Goal: Task Accomplishment & Management: Manage account settings

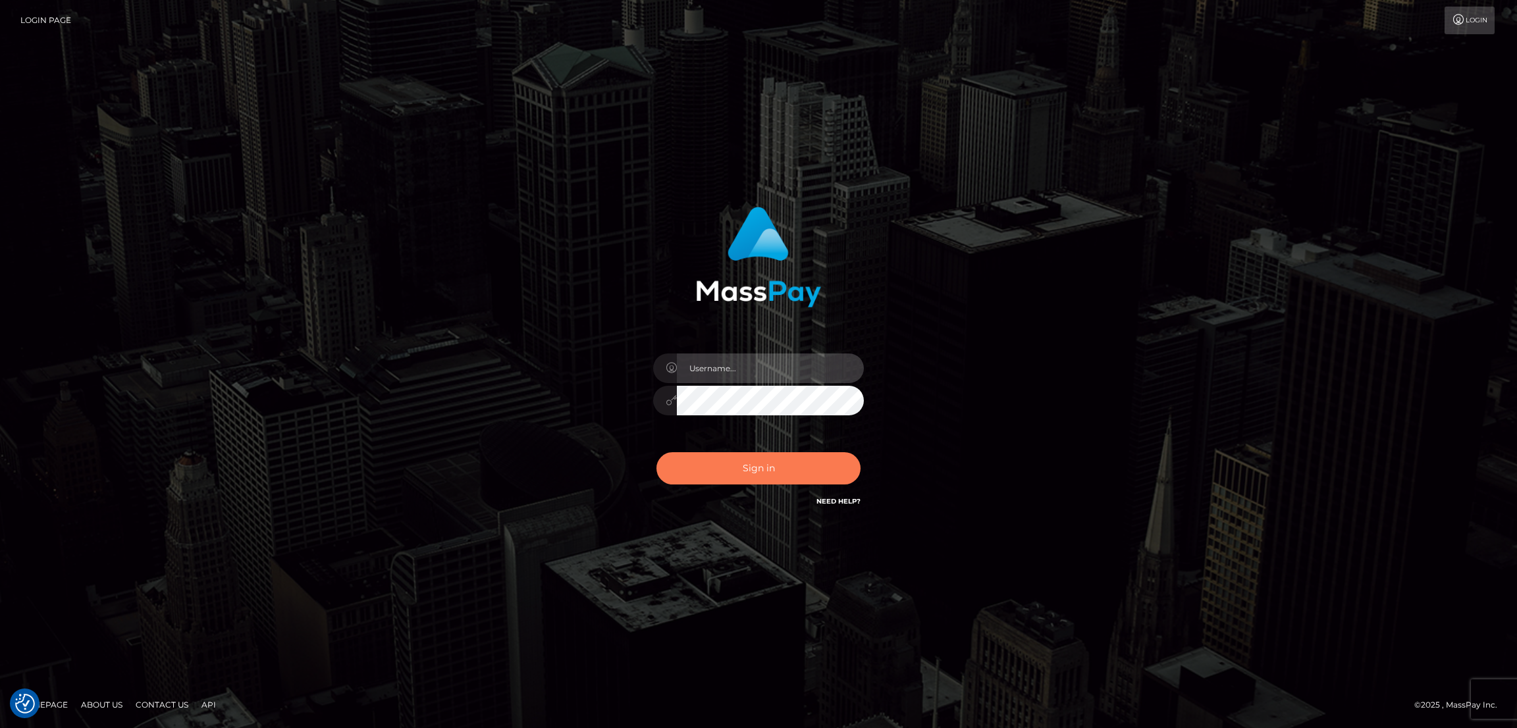
type input "by.es2"
click at [780, 480] on button "Sign in" at bounding box center [758, 468] width 204 height 32
type input "by.es2"
click at [741, 471] on button "Sign in" at bounding box center [758, 468] width 204 height 32
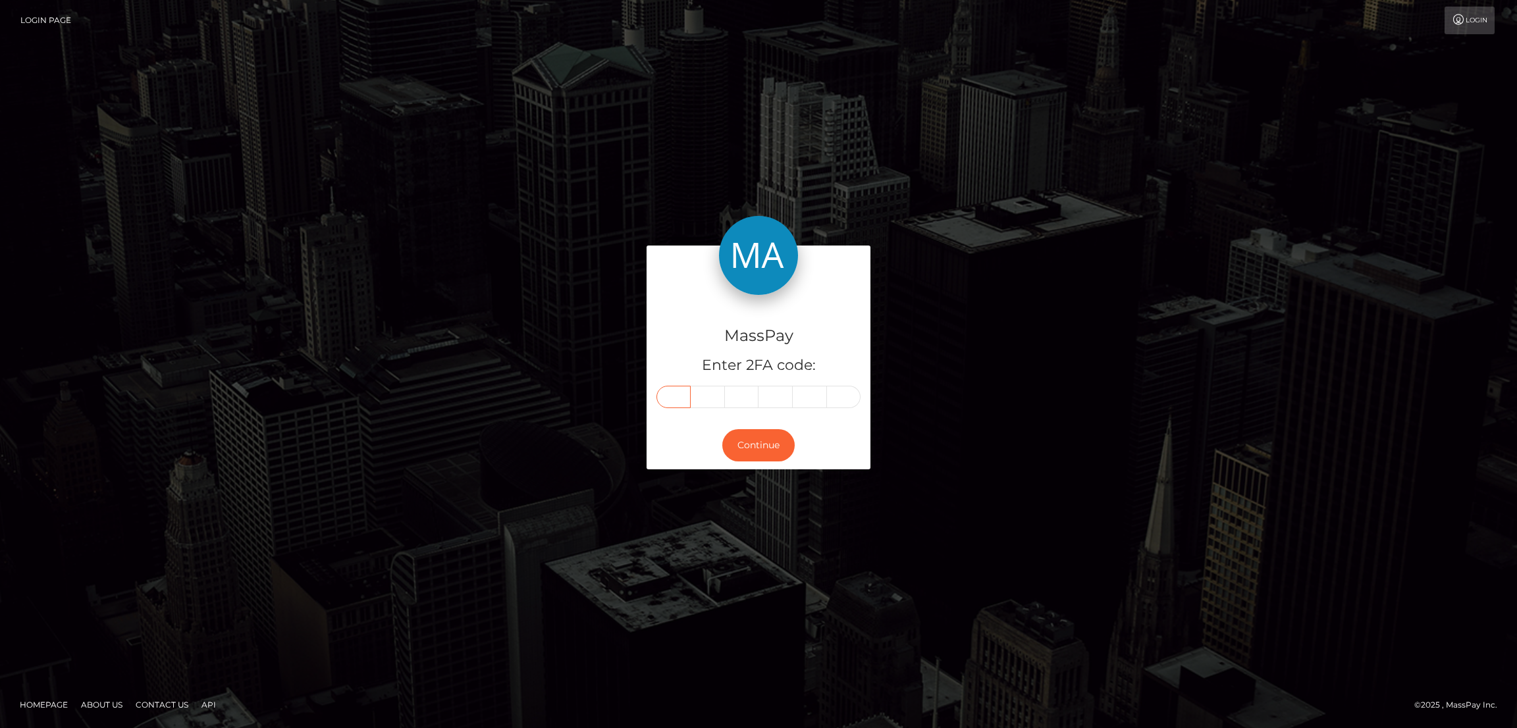
click at [675, 397] on input "text" at bounding box center [673, 397] width 34 height 22
paste input "9"
type input "9"
type input "2"
type input "6"
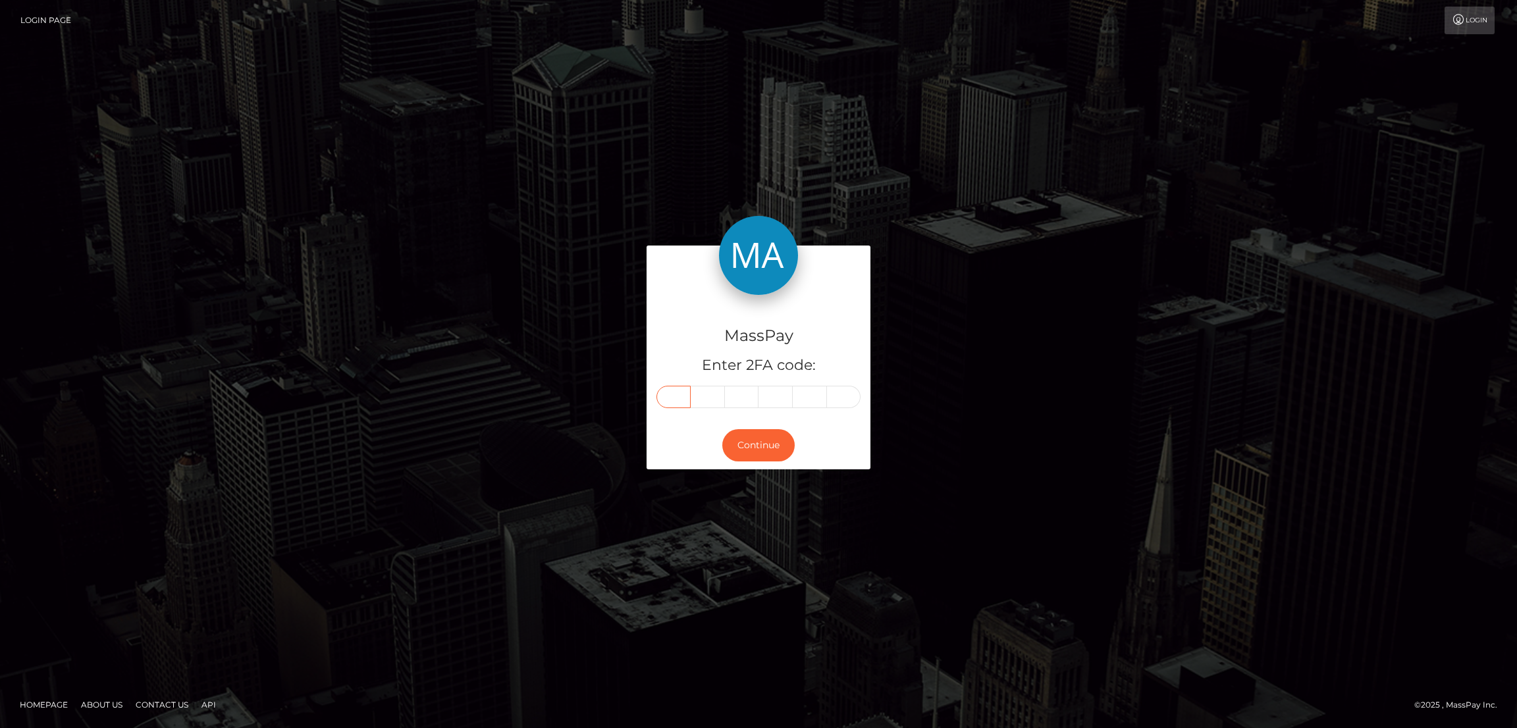
type input "0"
type input "1"
type input "4"
click at [759, 435] on button "Continue" at bounding box center [758, 445] width 72 height 32
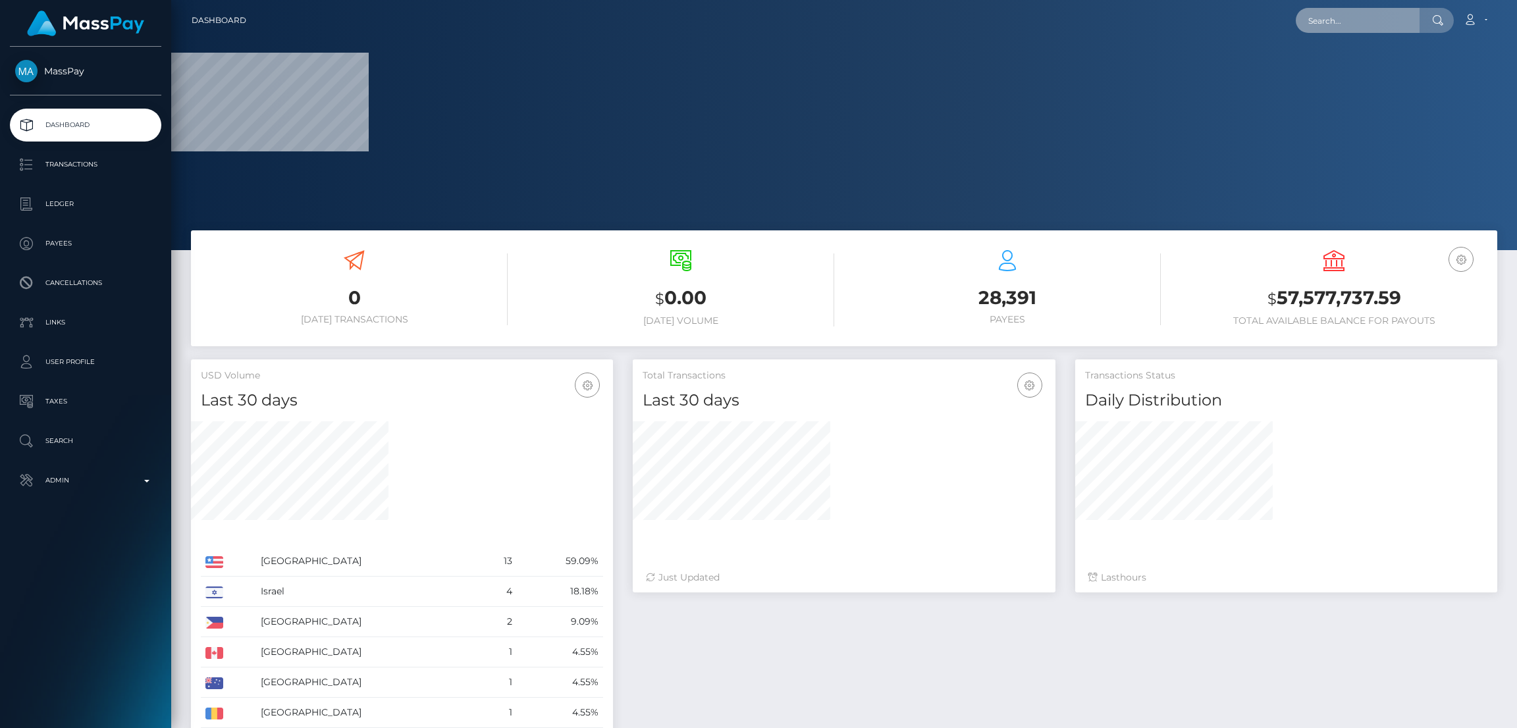
click at [1352, 27] on input "text" at bounding box center [1358, 20] width 124 height 25
paste input "ellieclark.hippo@icloud.com"
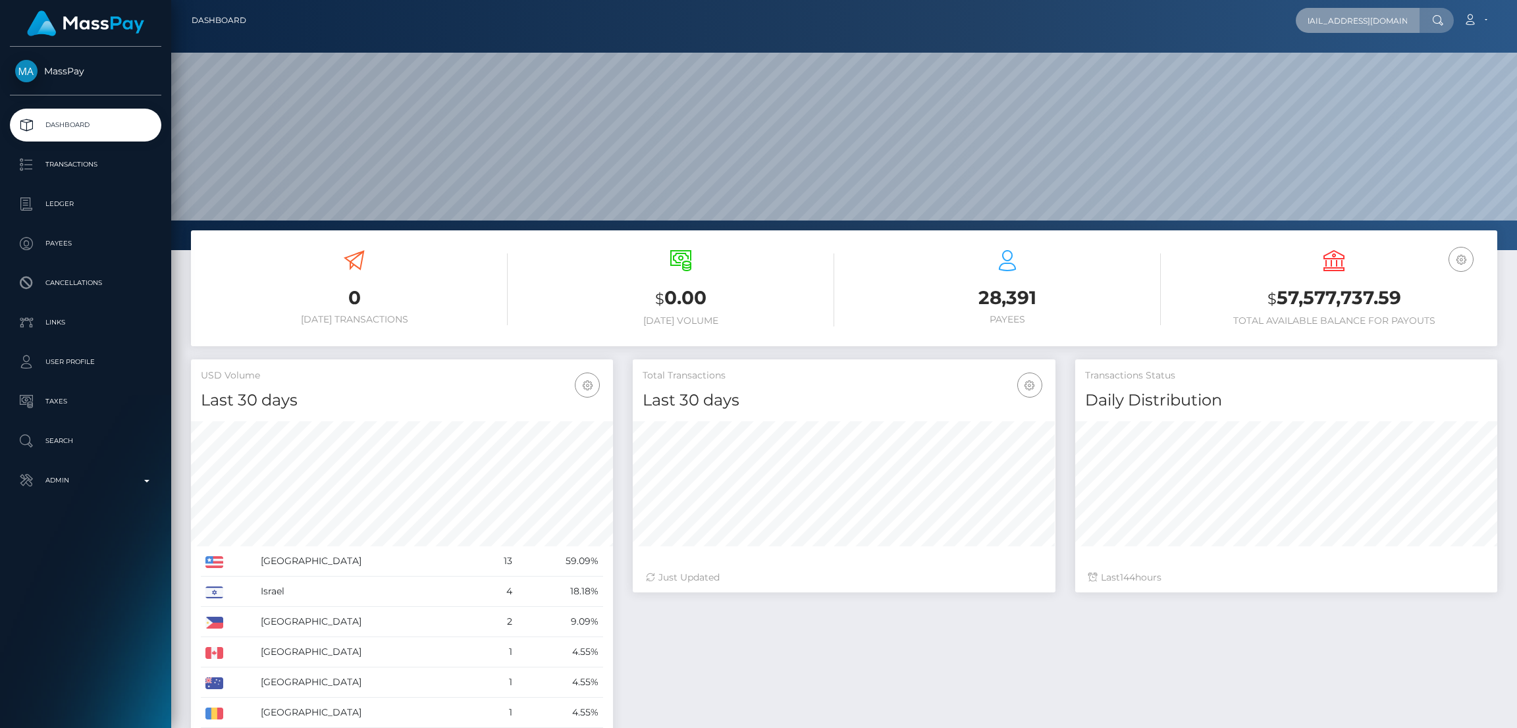
scroll to position [234, 422]
type input "ellieclark.hippo@icloud.com"
